Goal: Task Accomplishment & Management: Use online tool/utility

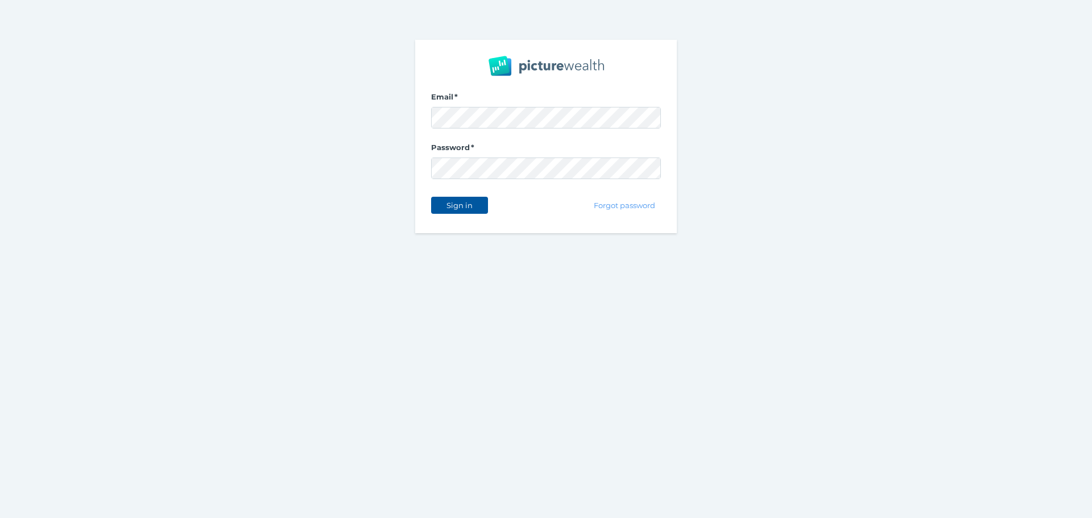
click at [469, 200] on button "Sign in" at bounding box center [459, 205] width 57 height 17
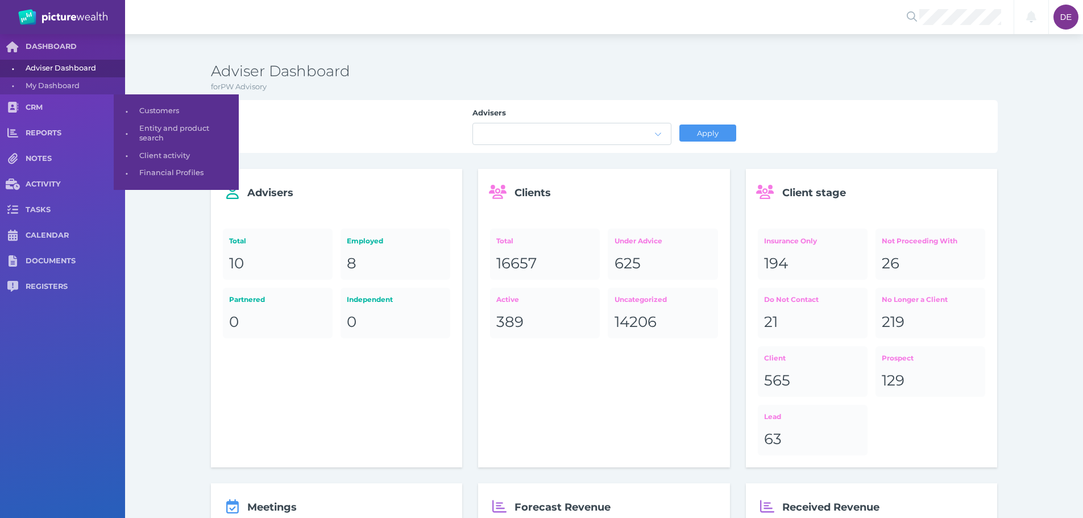
drag, startPoint x: 63, startPoint y: 103, endPoint x: 133, endPoint y: 122, distance: 73.1
click at [63, 103] on span "CRM" at bounding box center [76, 108] width 100 height 10
select select "25"
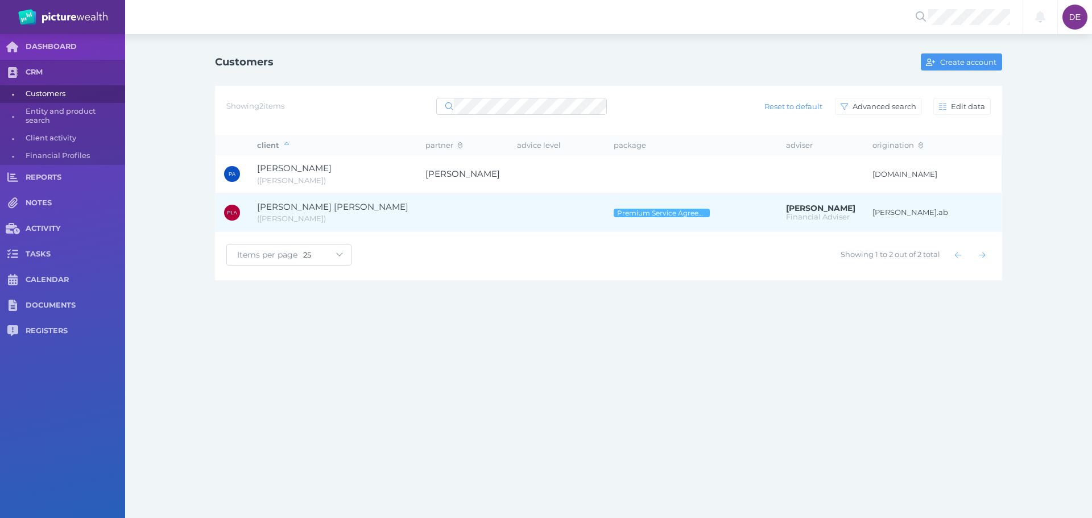
click at [417, 206] on td at bounding box center [463, 212] width 92 height 39
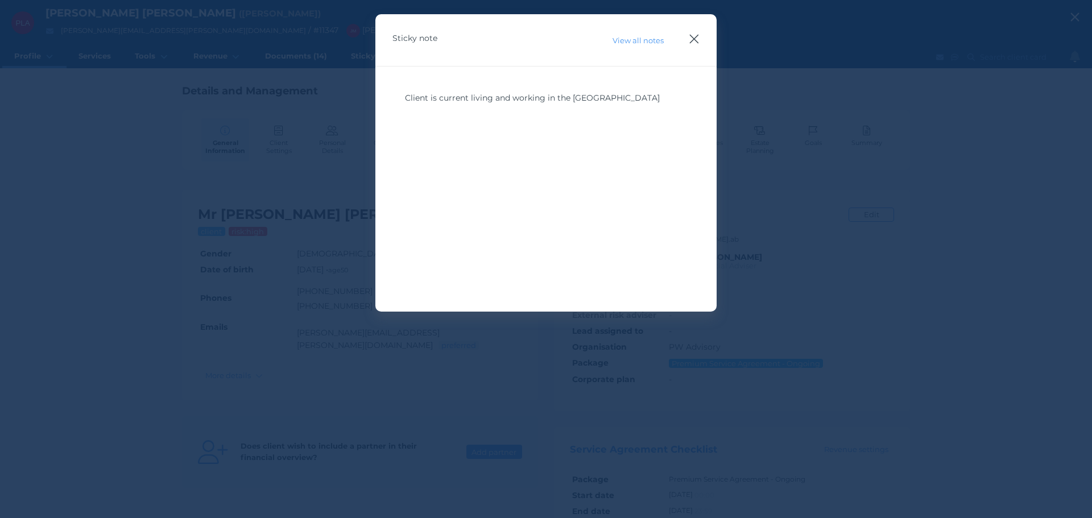
click at [690, 35] on icon "button" at bounding box center [694, 39] width 9 height 9
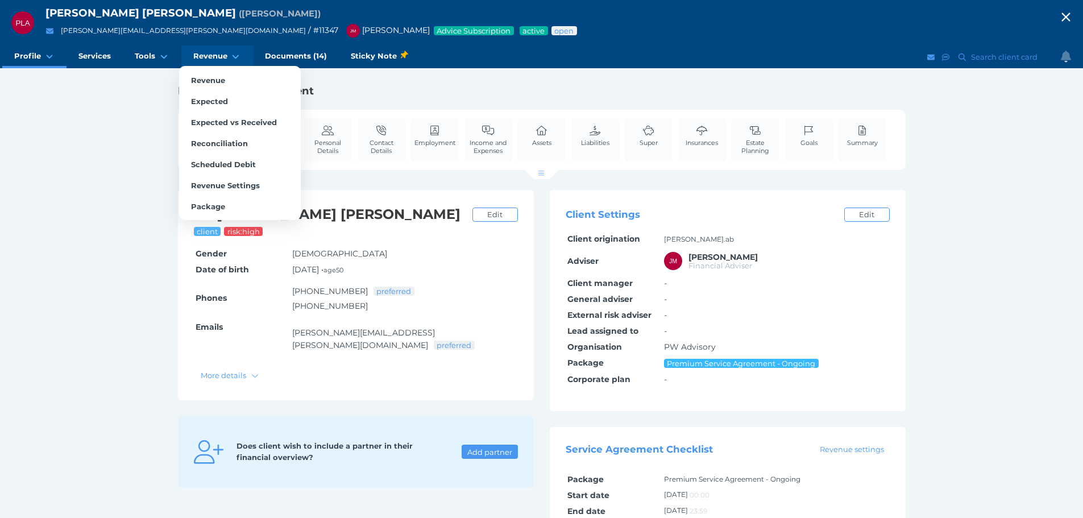
click at [228, 51] on link "Revenue" at bounding box center [217, 56] width 72 height 23
select select "25"
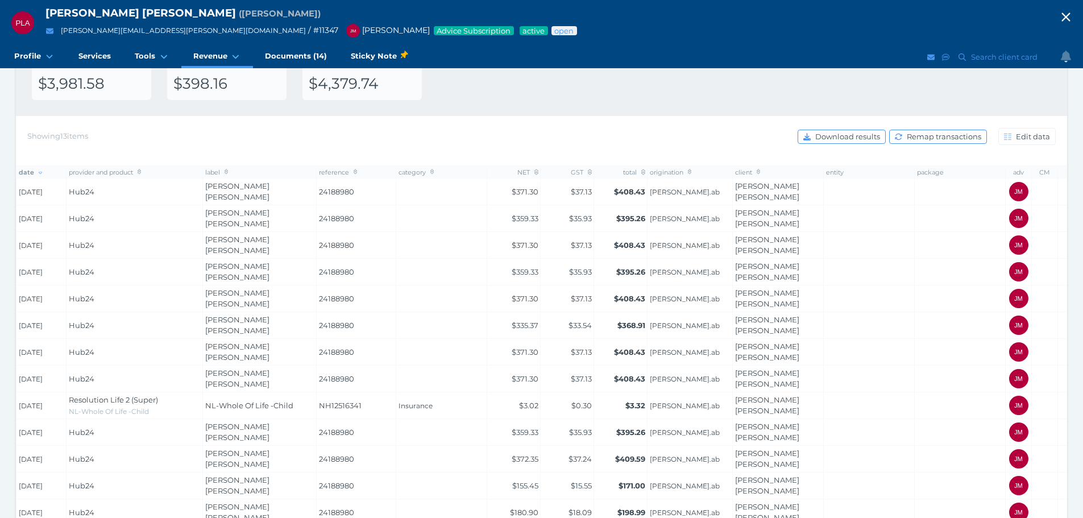
scroll to position [155, 0]
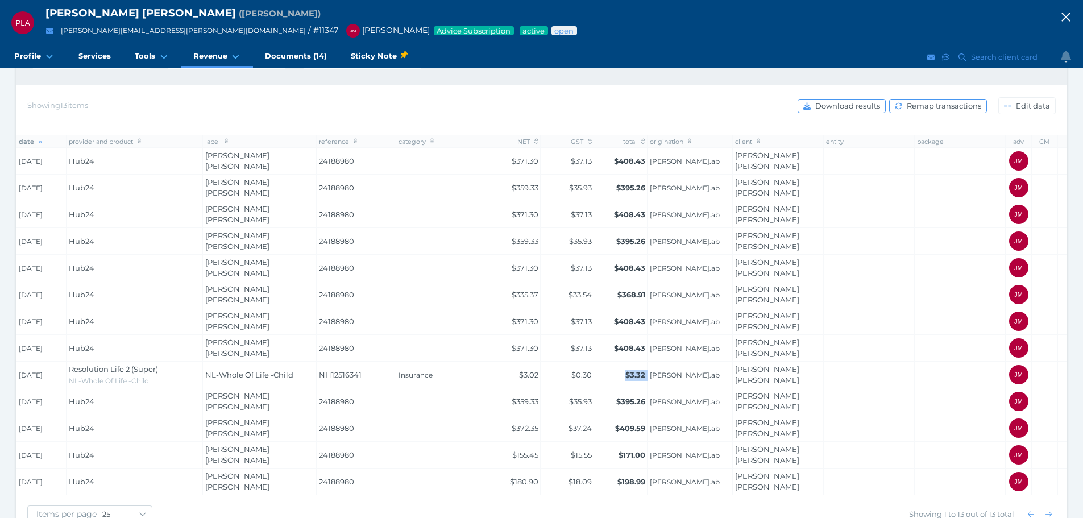
drag, startPoint x: 615, startPoint y: 351, endPoint x: 649, endPoint y: 355, distance: 33.7
click at [649, 362] on tr "[DATE] Resolution Life 2 (Super) NL-Whole Of Life -Child NL-Whole Of Life -Chil…" at bounding box center [557, 375] width 1083 height 27
click at [615, 362] on td "$3.32" at bounding box center [620, 375] width 53 height 27
drag, startPoint x: 615, startPoint y: 353, endPoint x: 647, endPoint y: 347, distance: 32.3
click at [647, 362] on td "$3.32" at bounding box center [620, 375] width 53 height 27
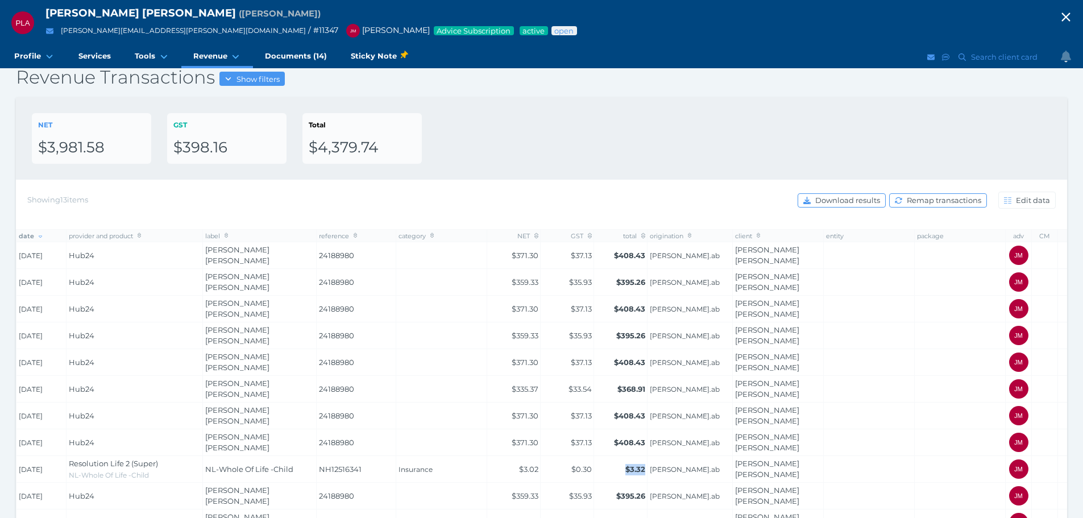
scroll to position [0, 0]
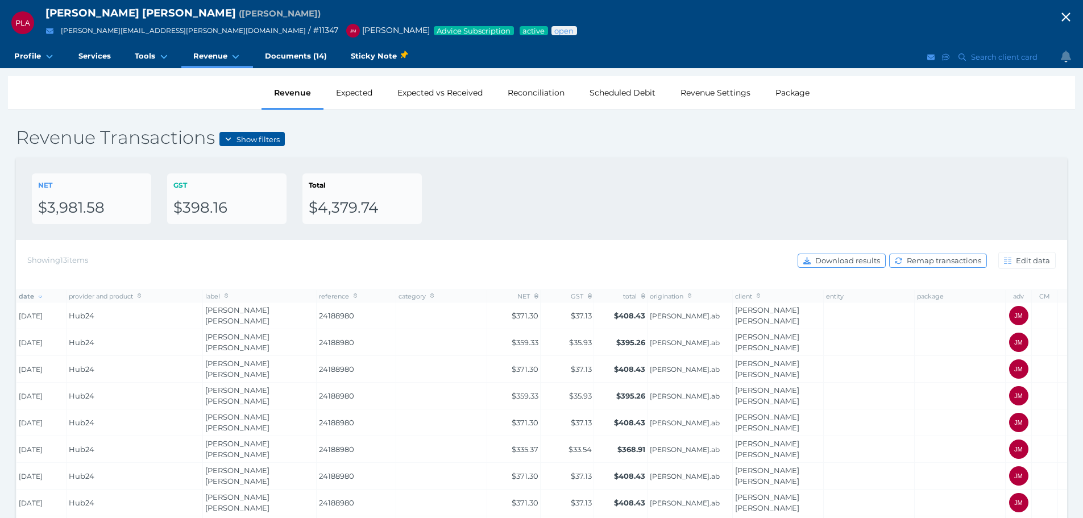
click at [267, 137] on span "Show filters" at bounding box center [259, 139] width 51 height 9
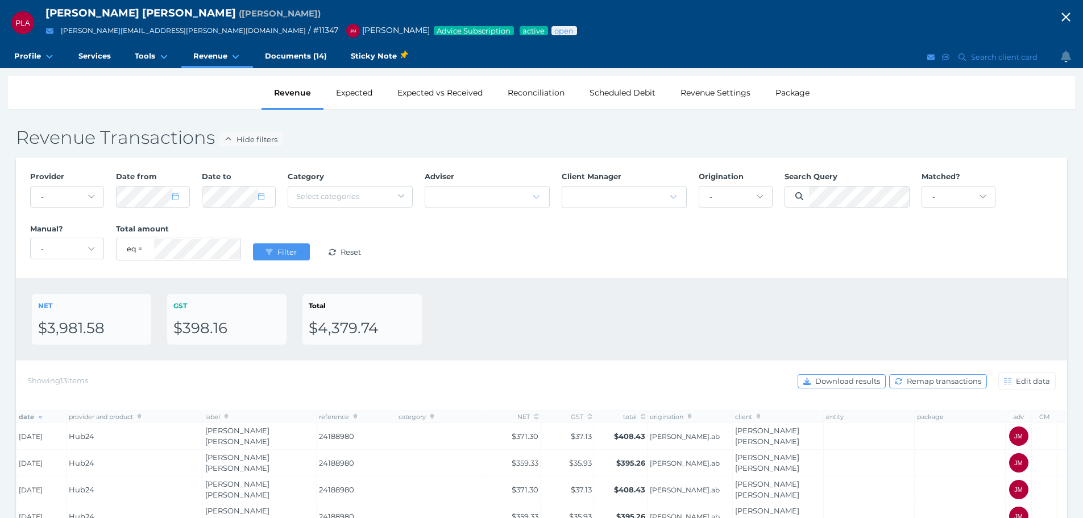
click at [640, 310] on div "NET $3,981.58 GST $398.16 Total $4,379.74" at bounding box center [542, 319] width 1020 height 51
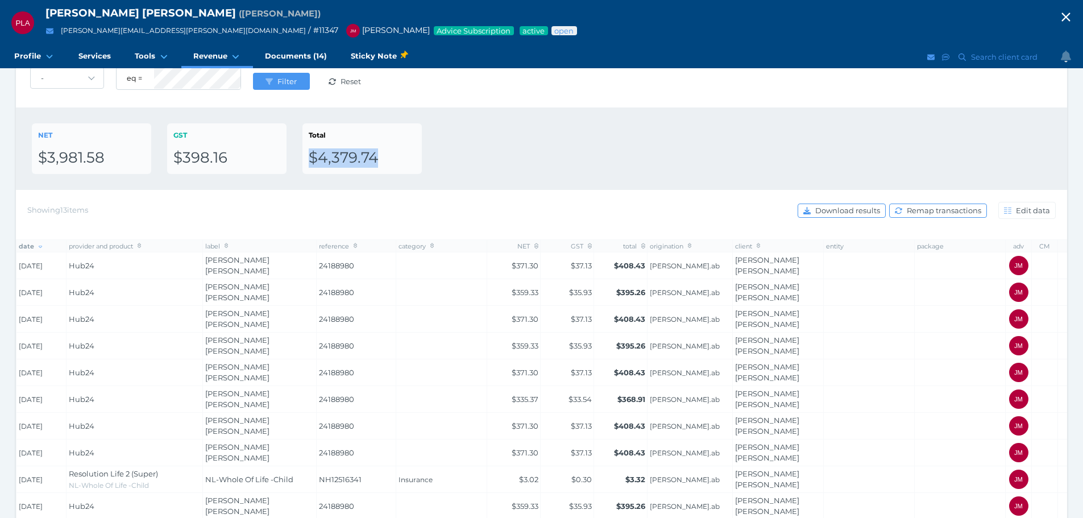
scroll to position [275, 0]
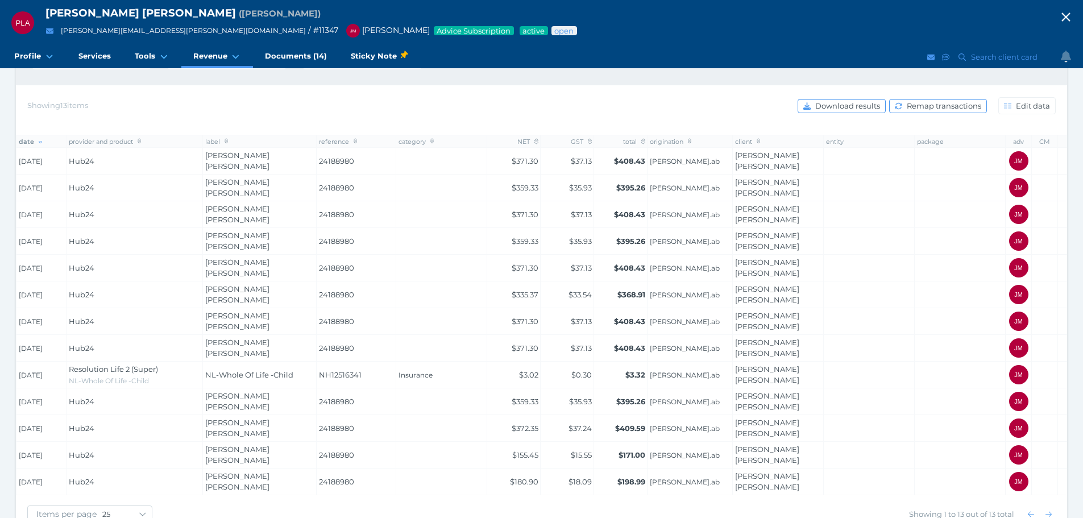
click at [504, 495] on div "Items per page 10 25 50 100 Showing 1 to 13 out of 13 total" at bounding box center [541, 515] width 1051 height 40
drag, startPoint x: 397, startPoint y: 347, endPoint x: 455, endPoint y: 355, distance: 59.2
click at [455, 362] on td "Insurance" at bounding box center [441, 375] width 91 height 27
drag, startPoint x: 619, startPoint y: 349, endPoint x: 644, endPoint y: 348, distance: 25.0
click at [644, 362] on td "$3.32" at bounding box center [620, 375] width 53 height 27
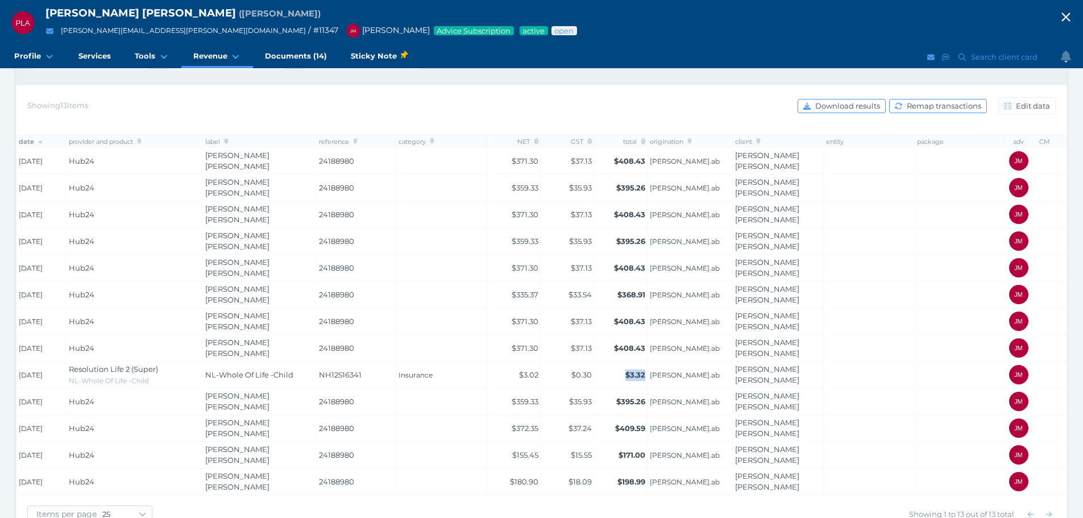
click at [623, 362] on td "$3.32" at bounding box center [620, 375] width 53 height 27
click at [615, 362] on td "$3.32" at bounding box center [620, 375] width 53 height 27
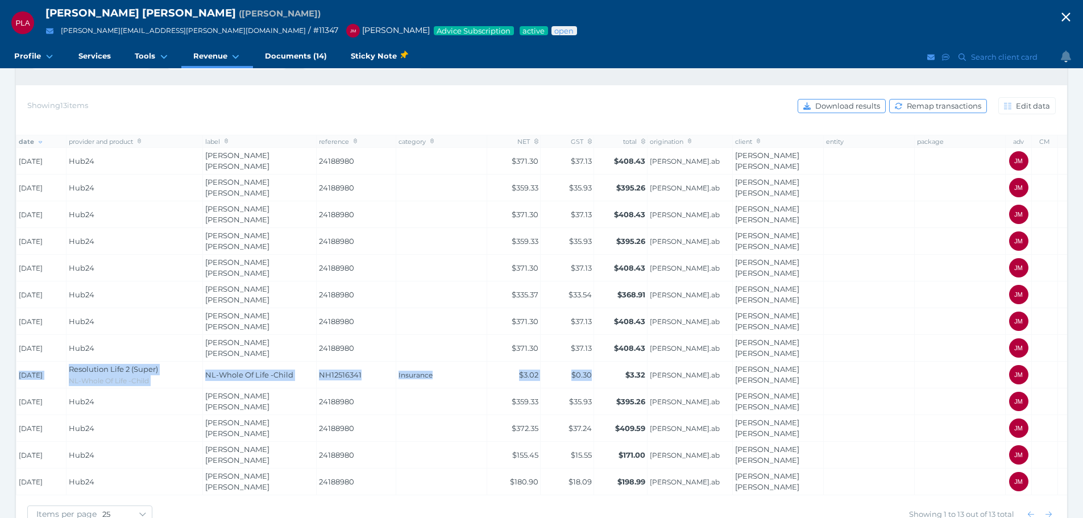
drag, startPoint x: 618, startPoint y: 359, endPoint x: 19, endPoint y: 350, distance: 598.3
click at [19, 362] on tr "[DATE] Resolution Life 2 (Super) NL-Whole Of Life -Child NL-Whole Of Life -Chil…" at bounding box center [557, 375] width 1083 height 27
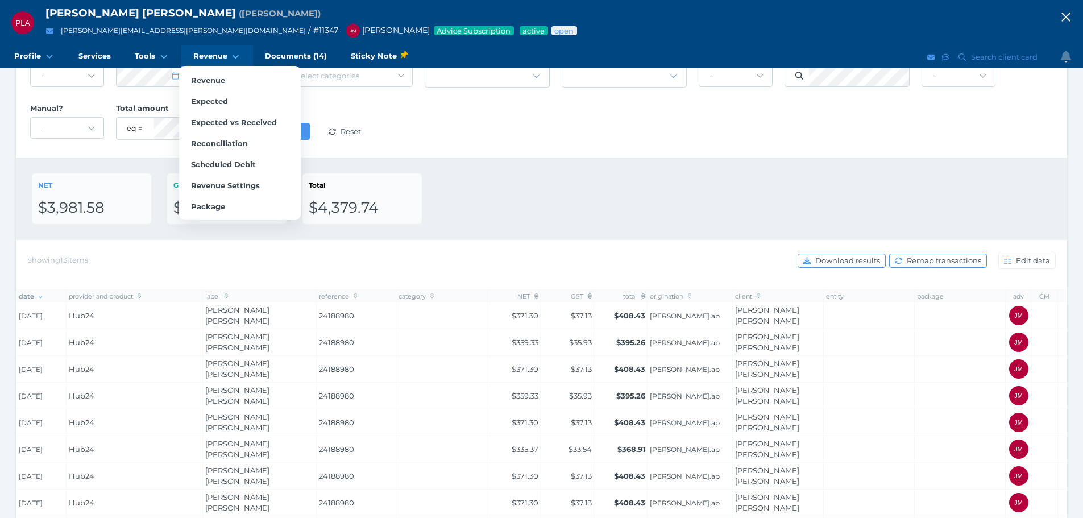
scroll to position [48, 0]
